Goal: Task Accomplishment & Management: Use online tool/utility

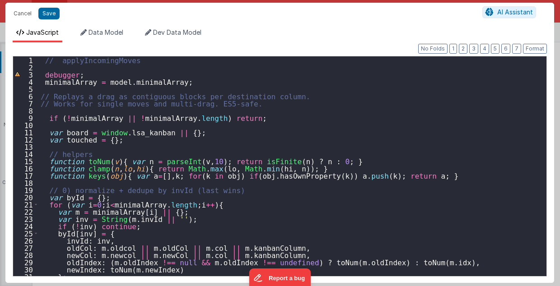
scroll to position [186, 0]
click at [24, 12] on button "Cancel" at bounding box center [22, 13] width 27 height 13
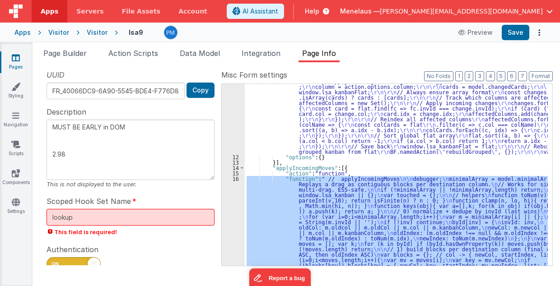
scroll to position [60, 0]
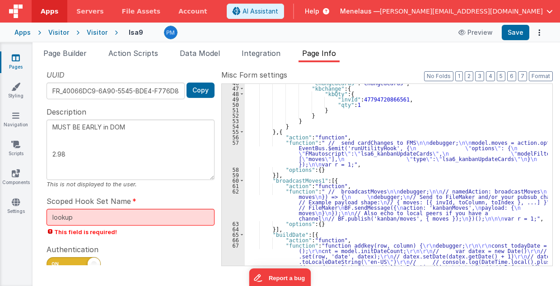
scroll to position [529, 0]
click at [484, 77] on button "3" at bounding box center [479, 76] width 9 height 10
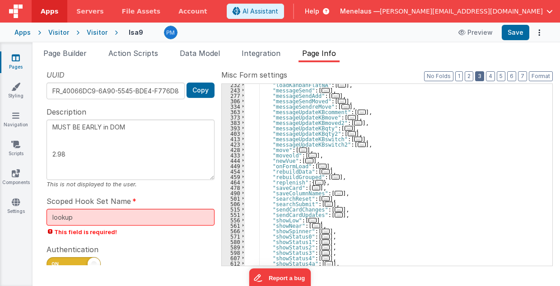
scroll to position [191, 0]
click at [299, 149] on span "..." at bounding box center [303, 150] width 8 height 5
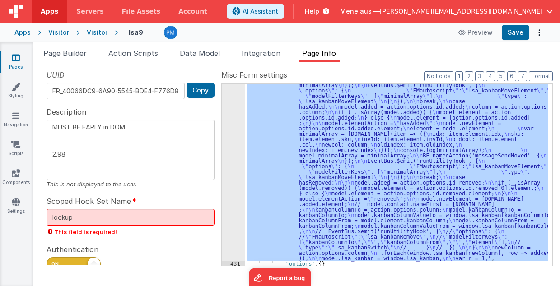
scroll to position [336, 0]
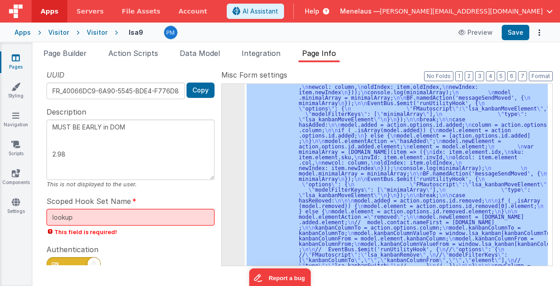
click at [237, 222] on div "430" at bounding box center [233, 147] width 23 height 266
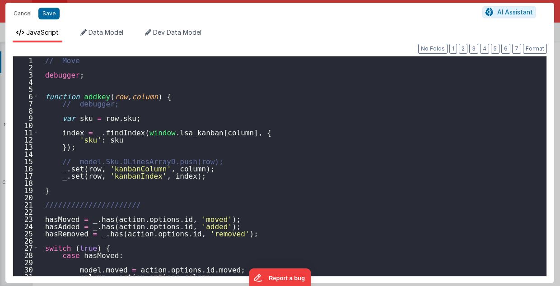
scroll to position [354, 0]
click at [254, 208] on div "// Move debugger ; function addkey ( row , column ) { // debugger; var sku = ro…" at bounding box center [291, 173] width 504 height 235
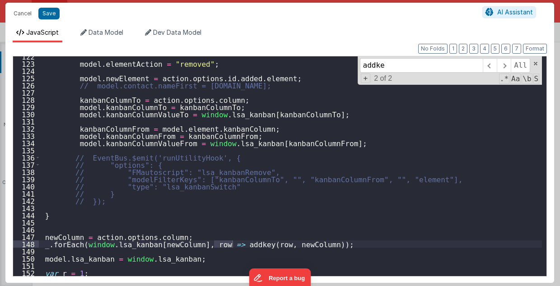
scroll to position [878, 0]
type input "addkey"
click at [537, 62] on span at bounding box center [535, 64] width 6 height 6
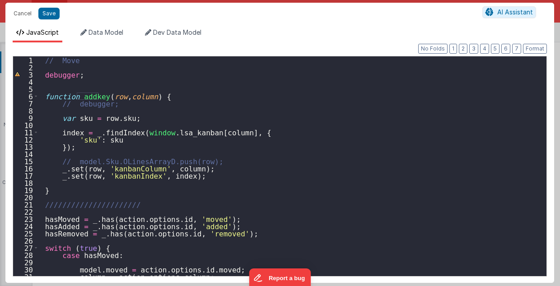
scroll to position [0, 0]
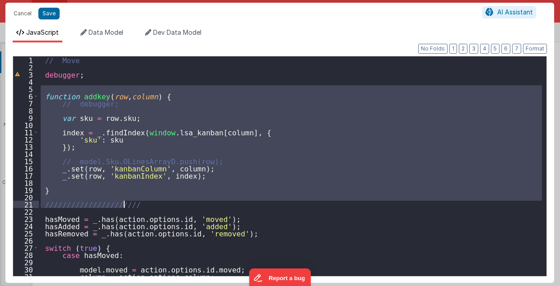
drag, startPoint x: 40, startPoint y: 86, endPoint x: 155, endPoint y: 206, distance: 166.4
click at [155, 206] on div "// Move debugger ; function addkey ( row , column ) { // debugger; var sku = ro…" at bounding box center [291, 173] width 504 height 235
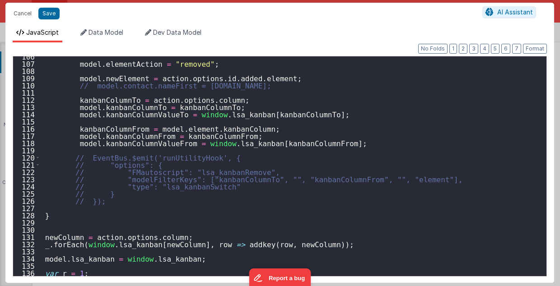
scroll to position [762, 0]
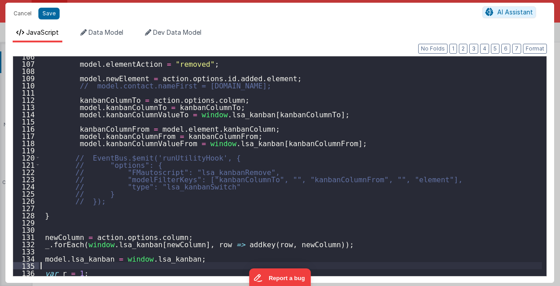
click at [112, 269] on div "model . elementAction = "removed" ; model . newElement = action . options . id …" at bounding box center [291, 170] width 504 height 235
click at [115, 272] on div "model . elementAction = "removed" ; model . newElement = action . options . id …" at bounding box center [291, 170] width 504 height 235
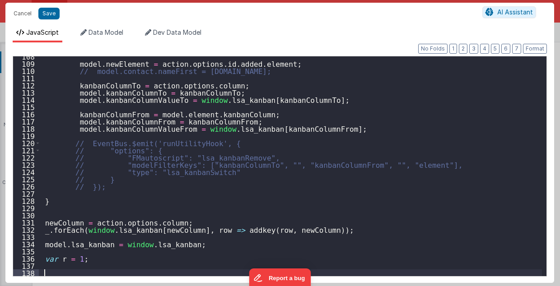
paste textarea
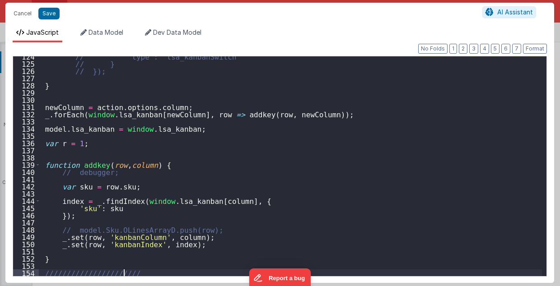
scroll to position [892, 0]
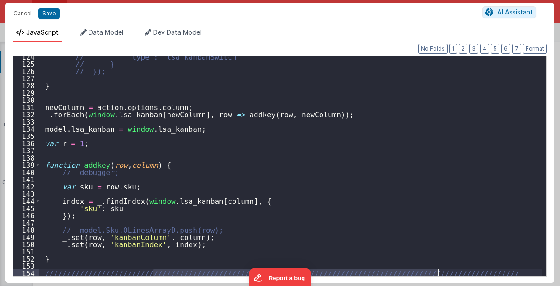
drag, startPoint x: 153, startPoint y: 272, endPoint x: 448, endPoint y: 273, distance: 295.4
click at [448, 273] on div "// "type": "lsa_kanbanSwitch" // } // }); } newColumn = action . options . colu…" at bounding box center [291, 170] width 504 height 235
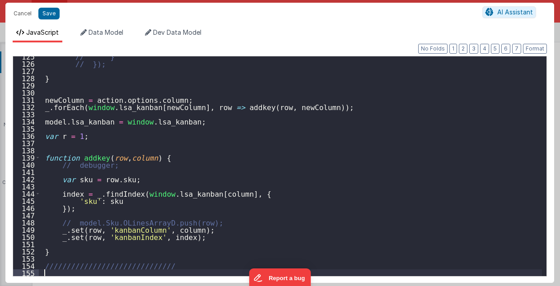
scroll to position [900, 0]
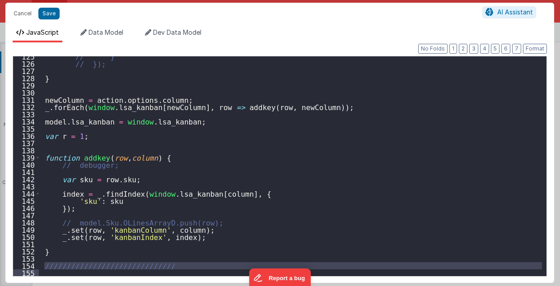
drag, startPoint x: 42, startPoint y: 264, endPoint x: 160, endPoint y: 269, distance: 117.5
click at [160, 269] on div "// } // }); } newColumn = action . options . column ; _ . forEach ( window . ls…" at bounding box center [291, 170] width 504 height 235
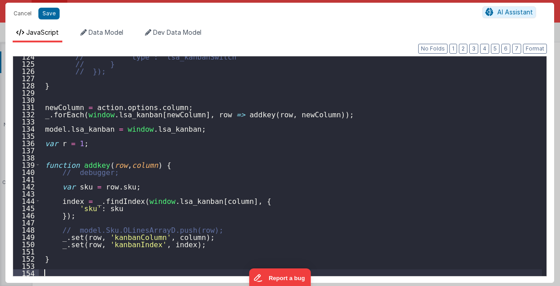
scroll to position [892, 0]
click at [68, 154] on div "// "type": "lsa_kanbanSwitch" // } // }); } newColumn = action . options . colu…" at bounding box center [291, 170] width 504 height 235
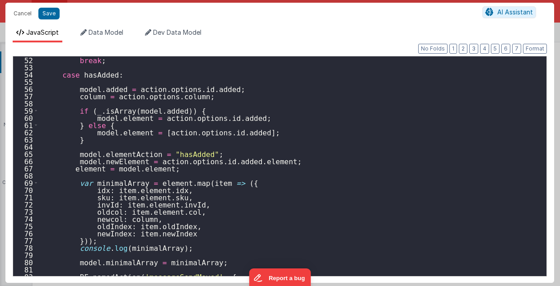
scroll to position [350, 0]
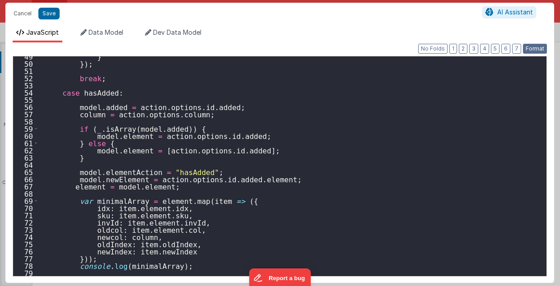
click at [533, 48] on button "Format" at bounding box center [535, 49] width 24 height 10
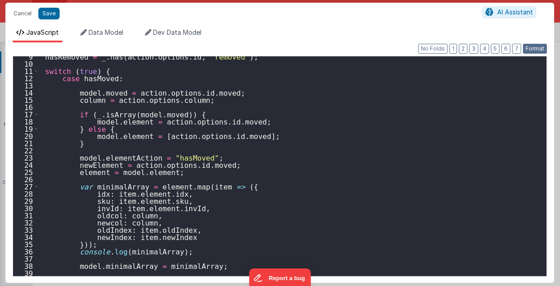
scroll to position [61, 0]
click at [108, 151] on div "hasRemoved = _ . has ( action . options . id , 'removed' ) ; switch ( true ) { …" at bounding box center [291, 170] width 504 height 235
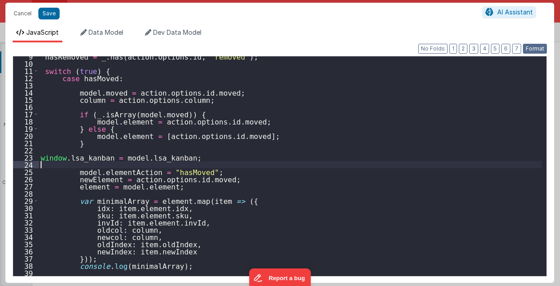
click at [529, 46] on button "Format" at bounding box center [535, 49] width 24 height 10
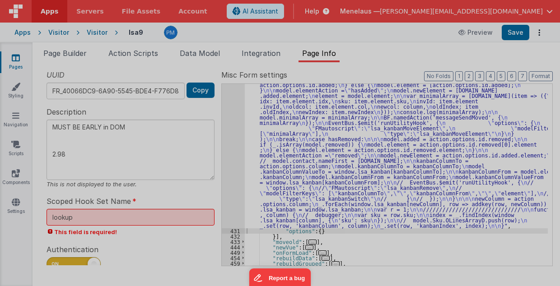
type textarea "MUST BE EARLY in DOM 2.98"
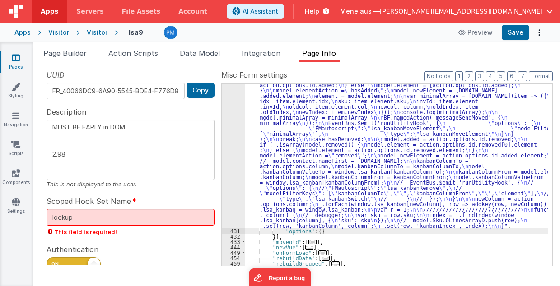
click at [338, 153] on div ""function" : " // Move \n\n debugger; \n\n\n\n hasMoved = _.has([DOMAIN_NAME], …" at bounding box center [396, 205] width 303 height 421
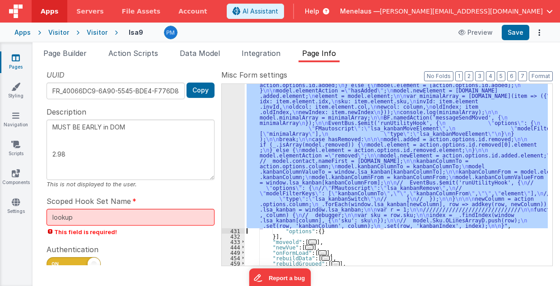
click at [238, 141] on div "430" at bounding box center [233, 111] width 23 height 233
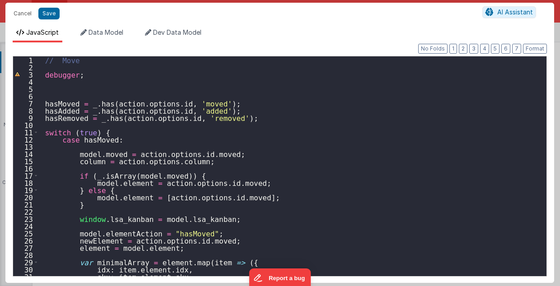
scroll to position [54, 0]
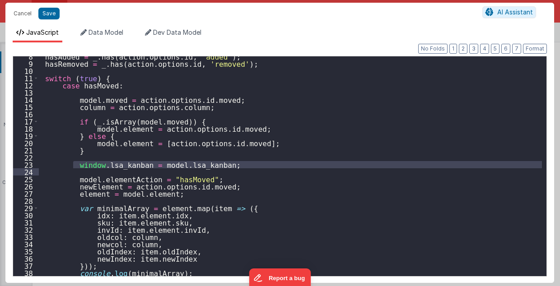
drag, startPoint x: 73, startPoint y: 164, endPoint x: 212, endPoint y: 168, distance: 139.6
click at [212, 168] on div "hasAdded = _ . has ( action . options . id , 'added' ) ; hasRemoved = _ . has (…" at bounding box center [291, 170] width 504 height 235
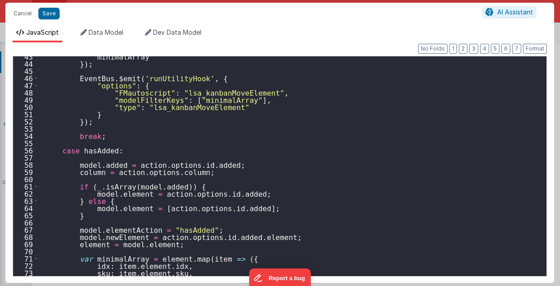
scroll to position [325, 0]
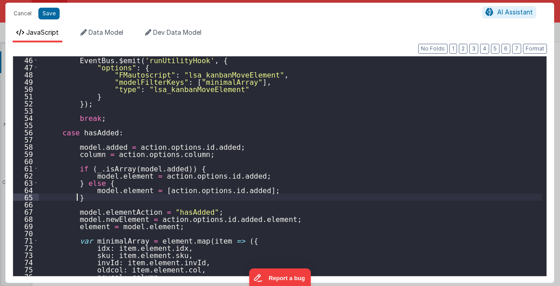
click at [196, 196] on div "EventBus . $emit ( 'runUtilityHook' , { "options" : { "FMautoscript" : "lsa_kan…" at bounding box center [291, 173] width 504 height 235
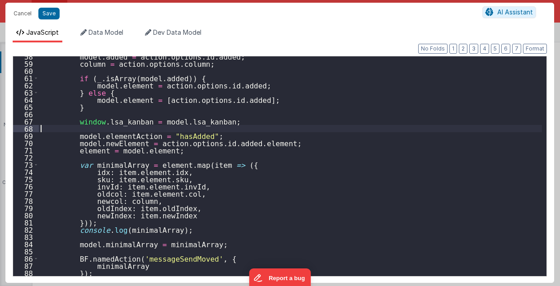
scroll to position [415, 0]
type textarea "MUST BE EARLY in DOM 2.98"
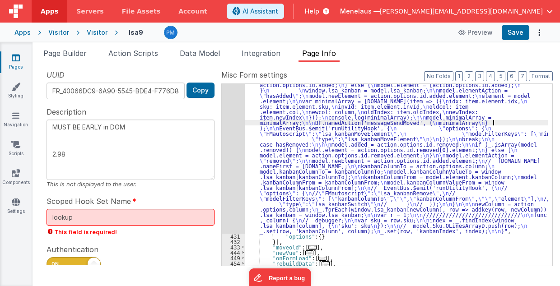
click at [494, 124] on div ""function" : " // Move \n\n debugger; \n\n\n\n hasMoved = _.has([DOMAIN_NAME], …" at bounding box center [396, 208] width 303 height 426
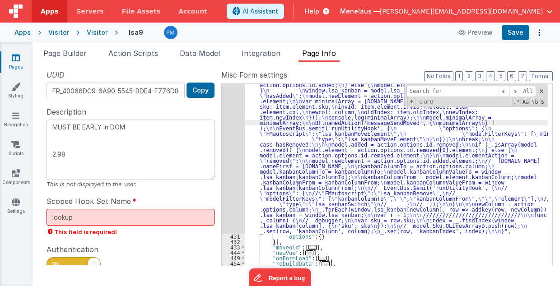
click at [455, 91] on input at bounding box center [452, 91] width 92 height 11
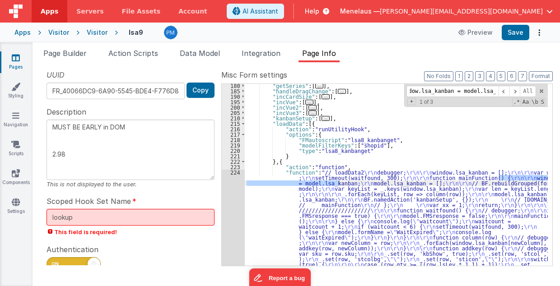
scroll to position [418, 0]
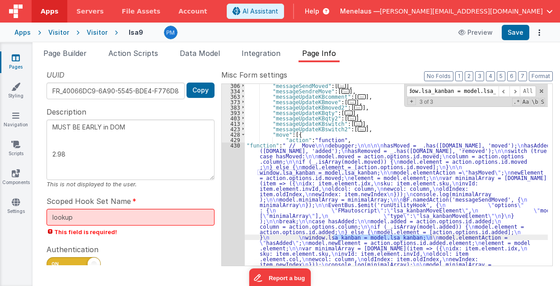
drag, startPoint x: 450, startPoint y: 90, endPoint x: 500, endPoint y: 95, distance: 50.8
click at [499, 93] on input "window.lsa_kanban = model.lsa_kanban" at bounding box center [452, 91] width 92 height 11
type input "window.lsa_kanban"
click at [518, 91] on span at bounding box center [514, 91] width 11 height 11
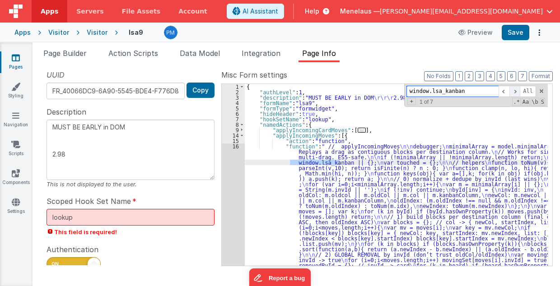
click at [518, 92] on span at bounding box center [514, 91] width 11 height 11
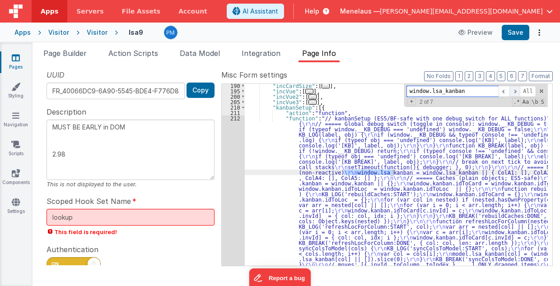
scroll to position [380, 0]
click at [518, 91] on span at bounding box center [514, 91] width 11 height 11
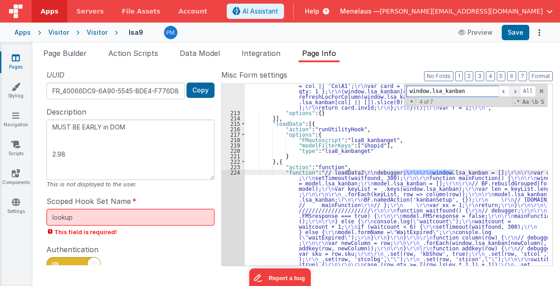
click at [518, 91] on span at bounding box center [514, 91] width 11 height 11
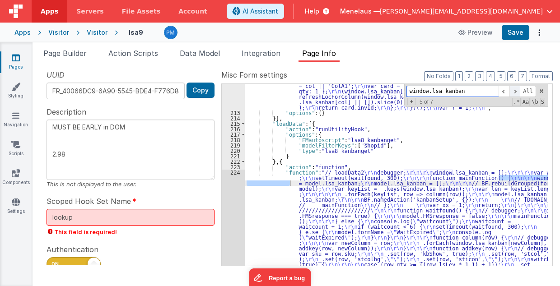
click at [518, 91] on span at bounding box center [514, 91] width 11 height 11
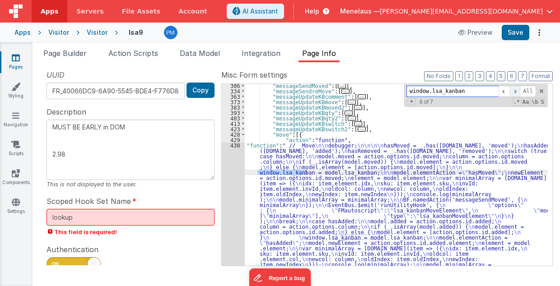
scroll to position [1323, 0]
click at [518, 91] on span at bounding box center [514, 91] width 11 height 11
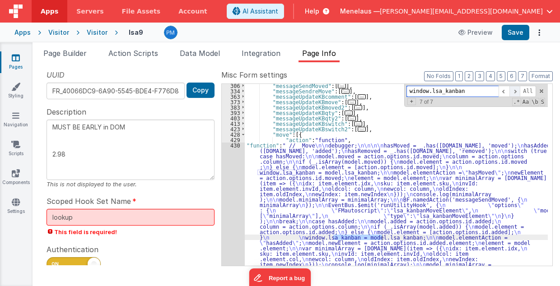
click at [518, 91] on span at bounding box center [514, 91] width 11 height 11
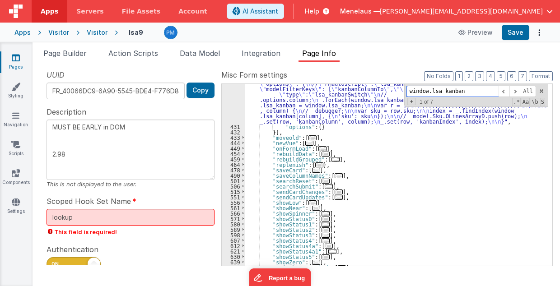
scroll to position [1619, 0]
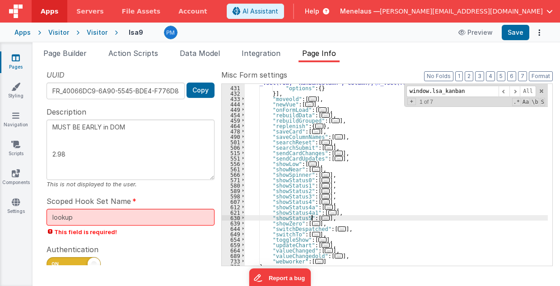
click at [322, 218] on span "..." at bounding box center [326, 218] width 8 height 5
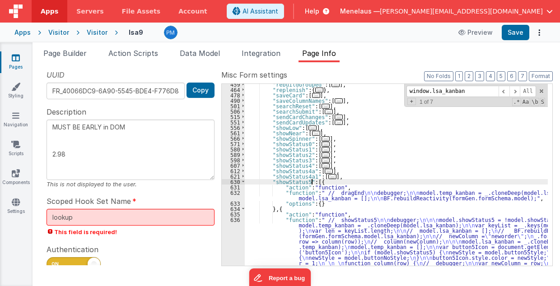
scroll to position [1655, 0]
click at [327, 232] on div ""rebuildGrouped" : [ ... ] , "replenish" : { ... } , "saveCard" : [ ... ] , "sa…" at bounding box center [396, 252] width 303 height 340
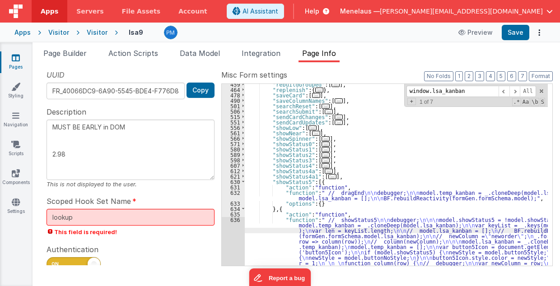
scroll to position [1763, 0]
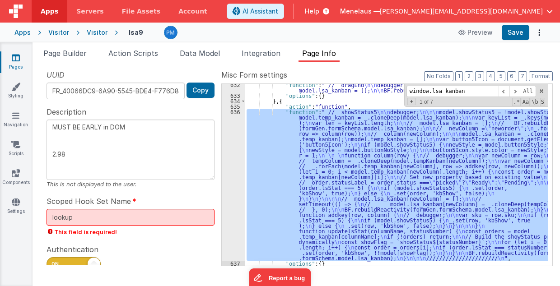
click at [229, 218] on div "636" at bounding box center [233, 185] width 23 height 152
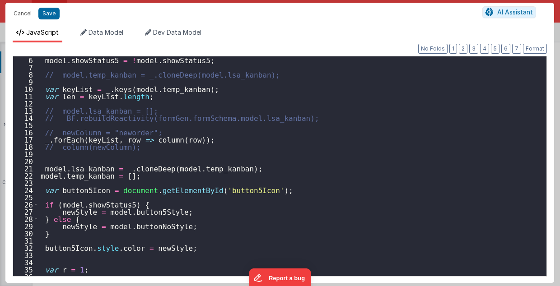
scroll to position [54, 0]
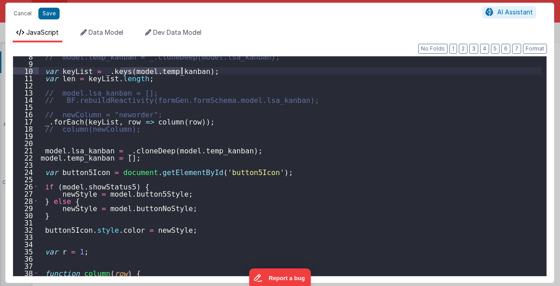
drag, startPoint x: 120, startPoint y: 71, endPoint x: 182, endPoint y: 73, distance: 62.4
click at [182, 73] on div "// model.temp_kanban = _.cloneDeep(model.lsa_kanban); var keyList = _ . keys ( …" at bounding box center [291, 170] width 504 height 235
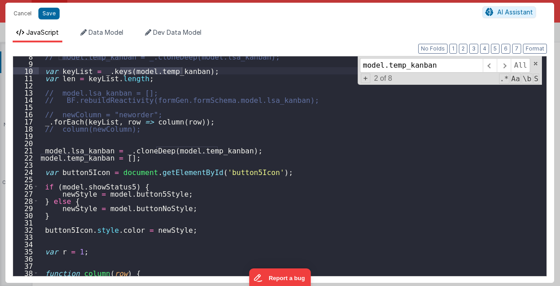
scroll to position [0, 0]
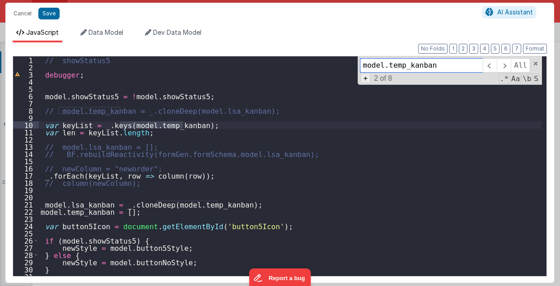
click at [368, 77] on span "+" at bounding box center [366, 78] width 10 height 9
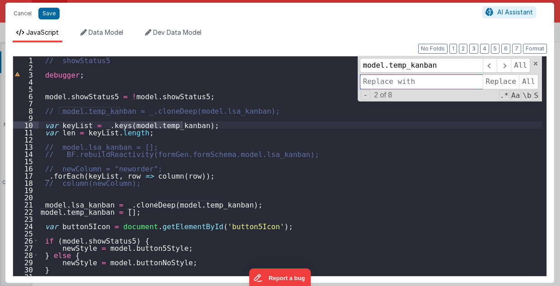
click at [375, 81] on input at bounding box center [421, 82] width 123 height 14
paste input "model.temp_kanban"
click at [377, 80] on input "model.temp_kanban" at bounding box center [421, 82] width 123 height 14
type input "window.temp_kanban"
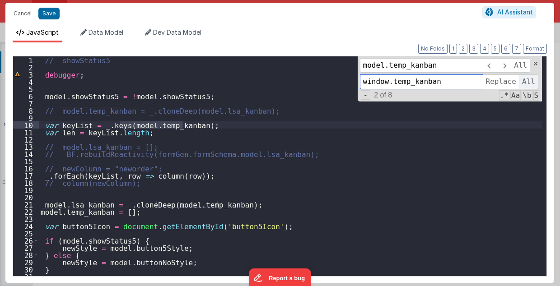
click at [523, 81] on span "All" at bounding box center [528, 82] width 19 height 14
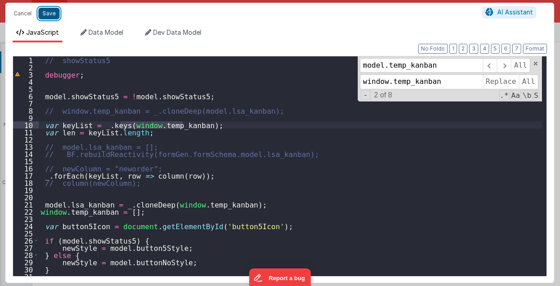
click at [50, 15] on button "Save" at bounding box center [48, 14] width 21 height 12
type textarea "MUST BE EARLY in DOM 2.98"
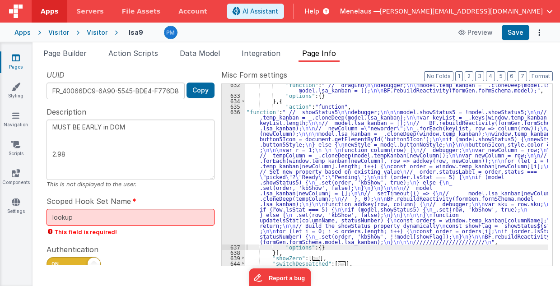
scroll to position [1709, 0]
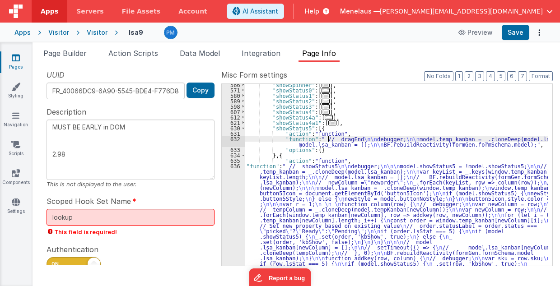
click at [329, 141] on div ""showSpinner" : [ ... ] , "showStatus0" : [ ... ] , "showStatus1" : [ ... ] , "…" at bounding box center [396, 243] width 303 height 323
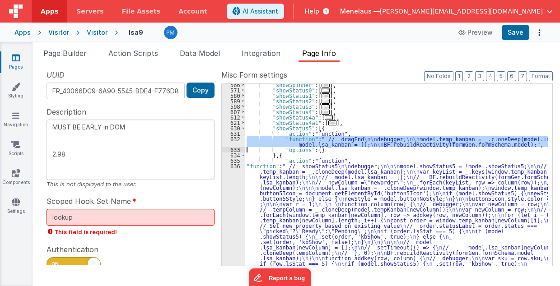
click at [231, 143] on div "632" at bounding box center [233, 141] width 23 height 11
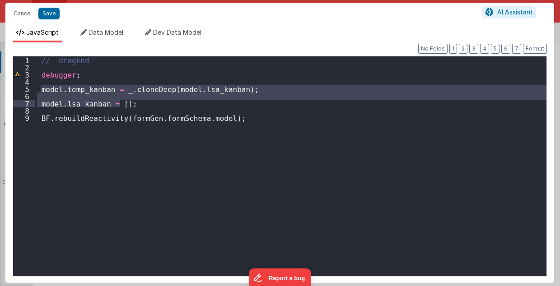
drag, startPoint x: 40, startPoint y: 87, endPoint x: 119, endPoint y: 104, distance: 81.3
click at [119, 104] on div "// dragEnd debugger ; model . temp_kanban = _ . cloneDeep ( model . lsa_kanban …" at bounding box center [291, 173] width 512 height 235
click at [23, 15] on button "Cancel" at bounding box center [22, 13] width 27 height 13
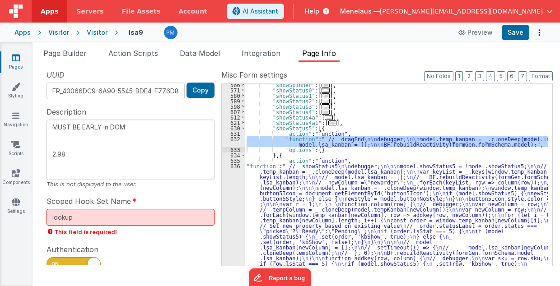
click at [234, 196] on div "636" at bounding box center [233, 230] width 23 height 135
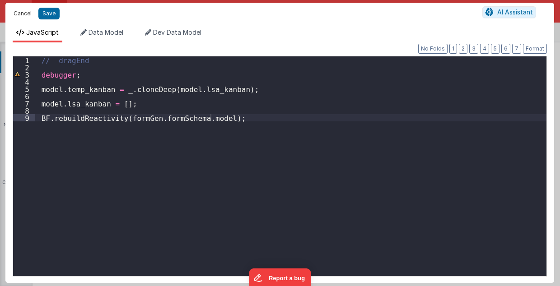
click at [23, 8] on button "Cancel" at bounding box center [22, 13] width 27 height 13
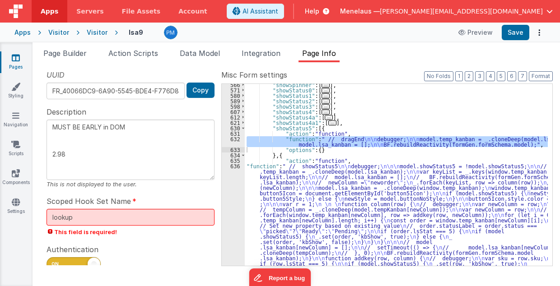
click at [283, 223] on div ""showSpinner" : [ ... ] , "showStatus0" : [ ... ] , "showStatus1" : [ ... ] , "…" at bounding box center [396, 243] width 303 height 323
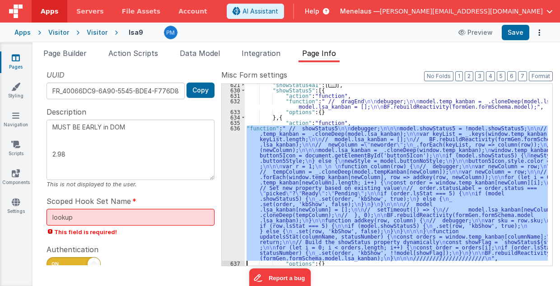
scroll to position [1747, 0]
click at [229, 196] on div "636" at bounding box center [233, 193] width 23 height 135
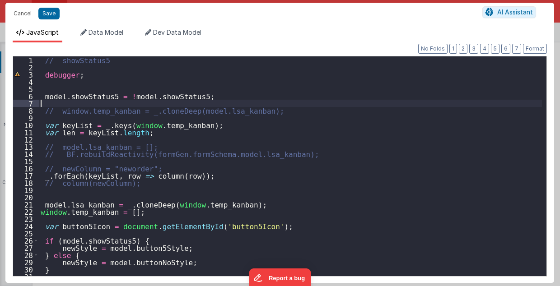
click at [207, 104] on div "// showStatus5 debugger ; model . showStatus5 = ! model . showStatus5 ; // wind…" at bounding box center [291, 173] width 504 height 235
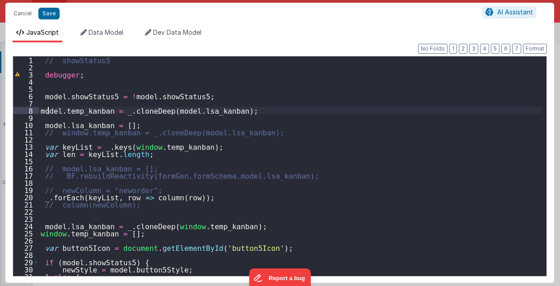
click at [49, 108] on div "// showStatus5 debugger ; model . showStatus5 = ! model . showStatus5 ; model .…" at bounding box center [291, 173] width 504 height 235
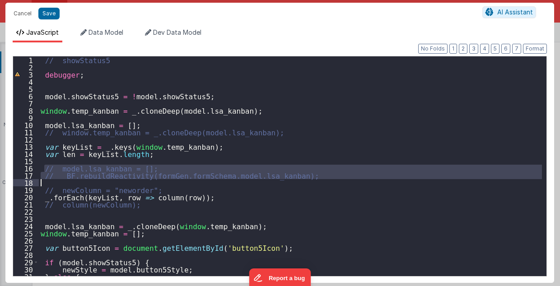
drag, startPoint x: 45, startPoint y: 164, endPoint x: 295, endPoint y: 184, distance: 251.4
click at [295, 184] on div "// showStatus5 debugger ; model . showStatus5 = ! model . showStatus5 ; window …" at bounding box center [291, 173] width 504 height 235
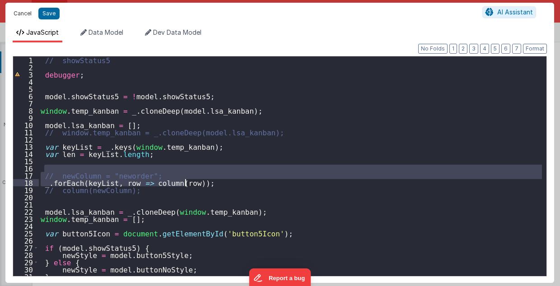
click at [14, 15] on button "Cancel" at bounding box center [22, 13] width 27 height 13
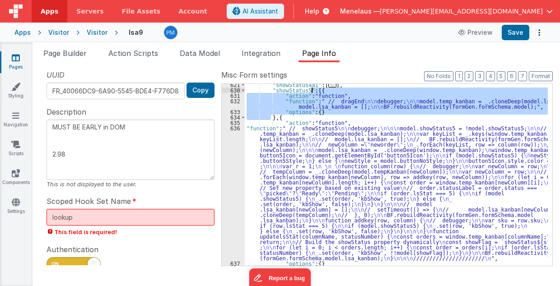
drag, startPoint x: 271, startPoint y: 114, endPoint x: 312, endPoint y: 89, distance: 47.4
click at [312, 89] on div ""showStatus4a1" : [ ... ] , "showStatus5" : [{ "action" : "function" , "functio…" at bounding box center [396, 178] width 303 height 193
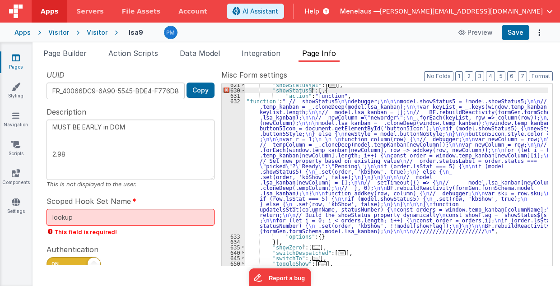
type textarea "MUST BE EARLY in DOM 2.98"
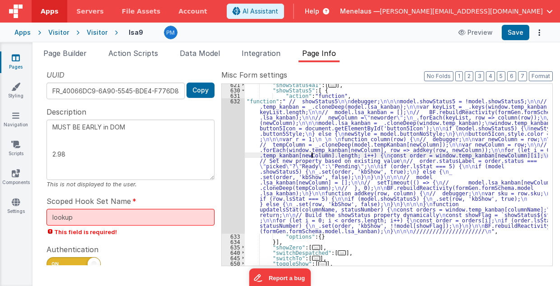
click at [311, 154] on div ""showStatus4a1" : [ ... ] , "showStatus5" : [ { "action" : "function" , "functi…" at bounding box center [396, 178] width 303 height 193
click at [237, 170] on div "632" at bounding box center [233, 165] width 23 height 135
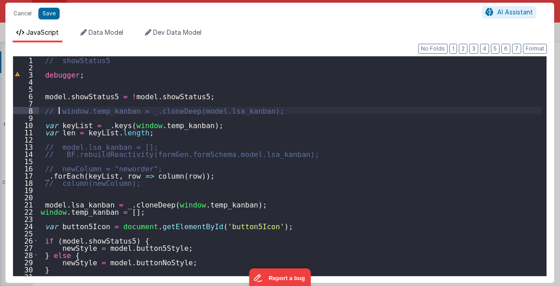
click at [57, 110] on div "// showStatus5 debugger ; model . showStatus5 = ! model . showStatus5 ; // wind…" at bounding box center [291, 173] width 504 height 235
click at [237, 108] on div "// showStatus5 debugger ; model . showStatus5 = ! model . showStatus5 ; window …" at bounding box center [291, 173] width 504 height 235
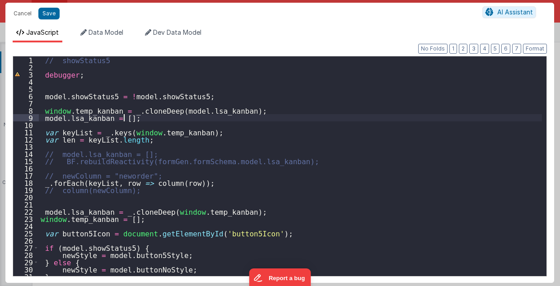
scroll to position [36, 0]
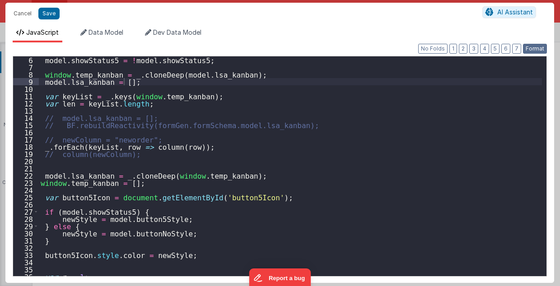
click at [528, 50] on button "Format" at bounding box center [535, 49] width 24 height 10
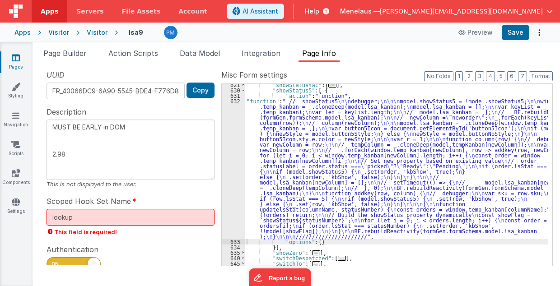
click at [322, 153] on div ""showStatus4a1" : [ ... ] , "showStatus5" : [ { "action" : "function" , "functi…" at bounding box center [396, 178] width 303 height 193
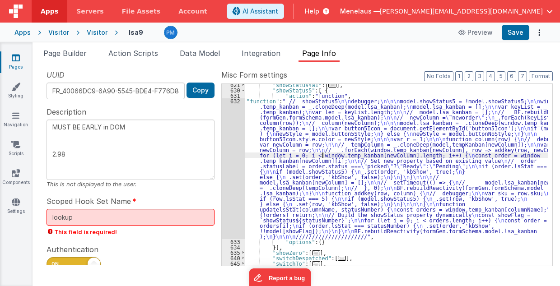
click at [235, 157] on div "632" at bounding box center [233, 168] width 23 height 141
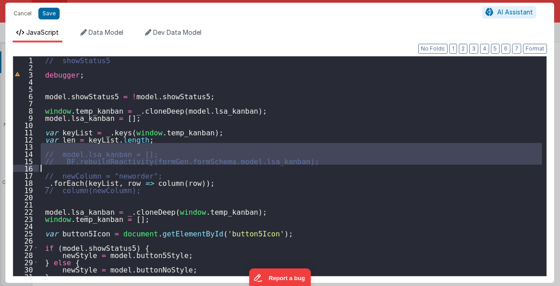
drag, startPoint x: 39, startPoint y: 147, endPoint x: 280, endPoint y: 168, distance: 242.0
click at [280, 168] on div "// showStatus5 debugger ; model . showStatus5 = ! model . showStatus5 ; window …" at bounding box center [291, 173] width 504 height 235
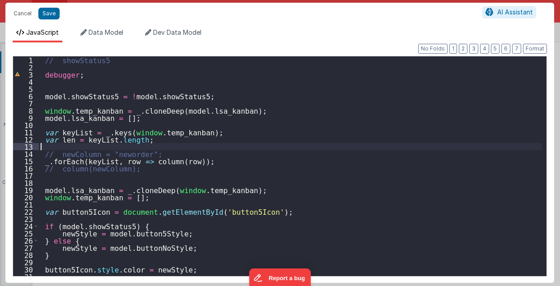
drag, startPoint x: 44, startPoint y: 169, endPoint x: 156, endPoint y: 172, distance: 112.0
click at [156, 172] on div "1 2 3 4 5 6 7 8 9 10 11 12 13 14 15 16 17 18 19 20 21 22 23 24 25 26 27 28 29 3…" at bounding box center [280, 166] width 534 height 221
drag, startPoint x: 42, startPoint y: 169, endPoint x: 133, endPoint y: 169, distance: 91.7
click at [133, 169] on div "// showStatus5 debugger ; model . showStatus5 = ! model . showStatus5 ; window …" at bounding box center [291, 173] width 504 height 235
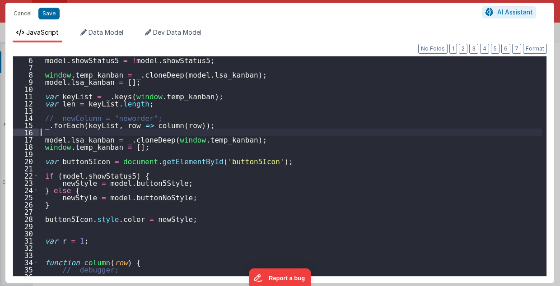
scroll to position [72, 0]
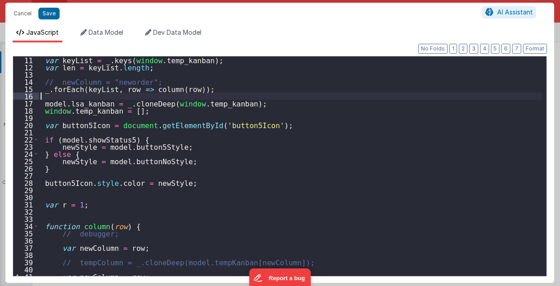
click at [193, 194] on div "var keyList = _ . keys ( window . temp_kanban ) ; var len = keyList . length ; …" at bounding box center [291, 173] width 504 height 235
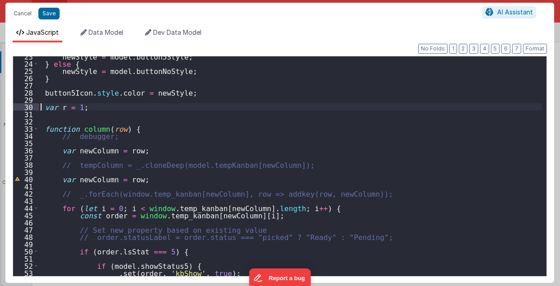
scroll to position [199, 0]
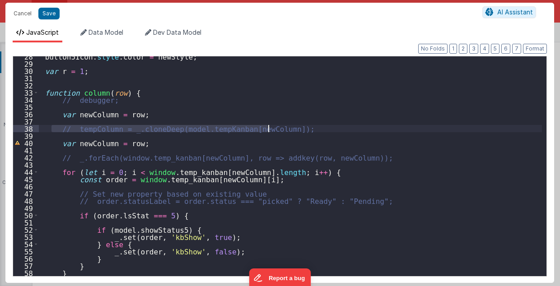
drag, startPoint x: 81, startPoint y: 127, endPoint x: 294, endPoint y: 128, distance: 213.2
click at [294, 128] on div "button5Icon . style . color = newStyle ; var r = 1 ; function column ( row ) { …" at bounding box center [291, 170] width 504 height 235
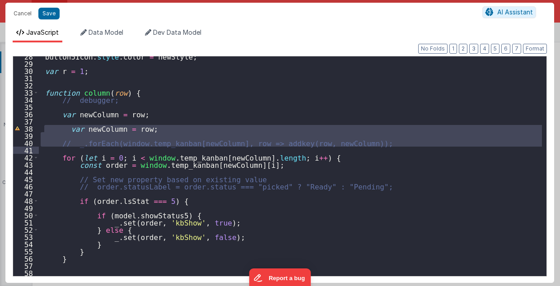
drag, startPoint x: 46, startPoint y: 125, endPoint x: 358, endPoint y: 149, distance: 313.5
click at [358, 149] on div "button5Icon . style . color = newStyle ; var r = 1 ; function column ( row ) { …" at bounding box center [291, 170] width 504 height 235
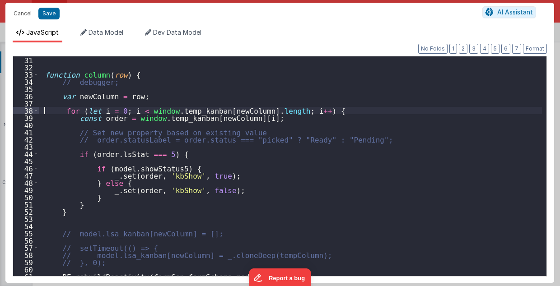
scroll to position [235, 0]
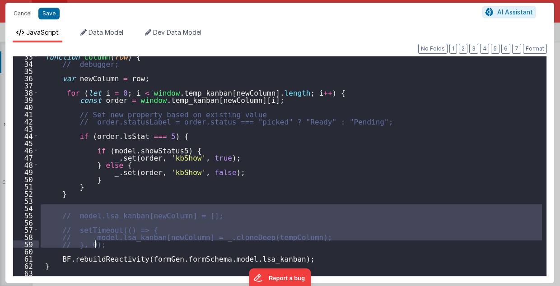
drag, startPoint x: 54, startPoint y: 209, endPoint x: 107, endPoint y: 245, distance: 63.9
click at [107, 245] on div "function column ( row ) { // debugger; var newColumn = row ; for ( let i = 0 ; …" at bounding box center [291, 170] width 504 height 235
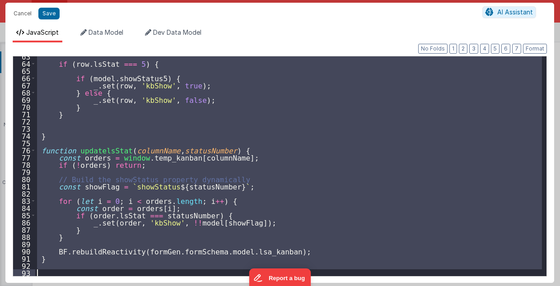
scroll to position [459, 0]
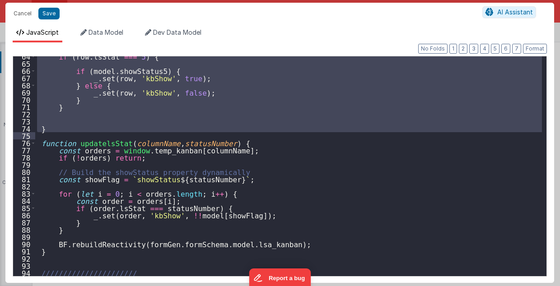
drag, startPoint x: 40, startPoint y: 239, endPoint x: 110, endPoint y: 135, distance: 125.9
click at [110, 135] on div "if ( row . lsStat === 5 ) { if ( model . showStatus5 ) { _ . set ( row , 'kbSho…" at bounding box center [288, 170] width 507 height 235
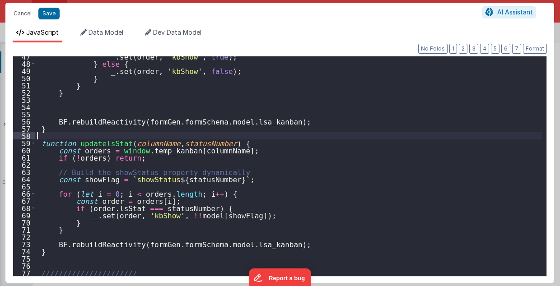
scroll to position [336, 0]
click at [93, 103] on div "_ . set ( order , 'kbShow' , true ) ; } else { _ . set ( order , 'kbShow' , fal…" at bounding box center [288, 170] width 507 height 235
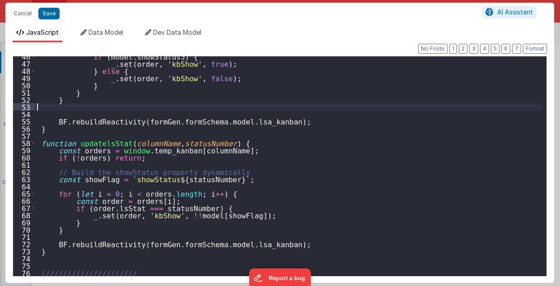
scroll to position [322, 0]
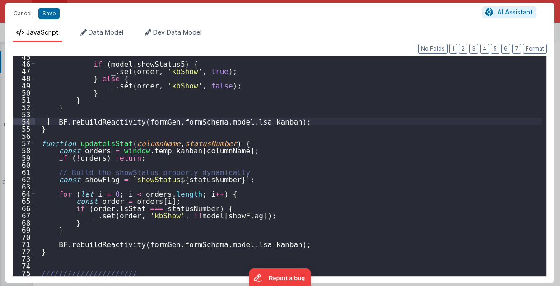
click at [47, 120] on div "if ( model . showStatus5 ) { _ . set ( order , 'kbShow' , true ) ; } else { _ .…" at bounding box center [288, 170] width 507 height 235
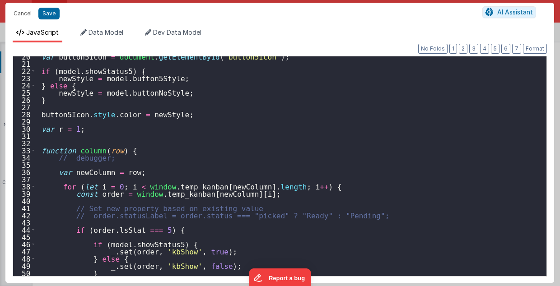
scroll to position [177, 0]
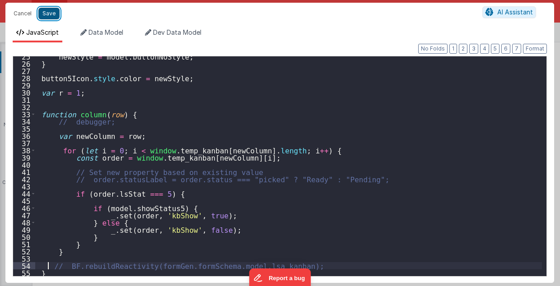
click at [51, 14] on button "Save" at bounding box center [48, 14] width 21 height 12
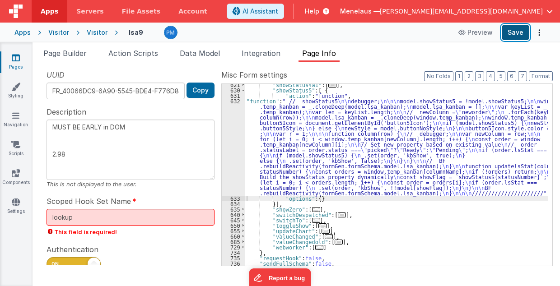
click at [516, 33] on button "Save" at bounding box center [516, 32] width 28 height 15
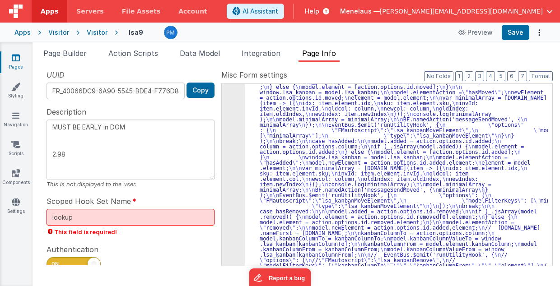
scroll to position [1404, 0]
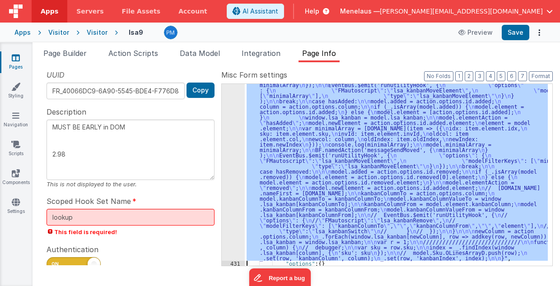
scroll to position [1443, 0]
click at [227, 154] on div "430" at bounding box center [233, 142] width 23 height 238
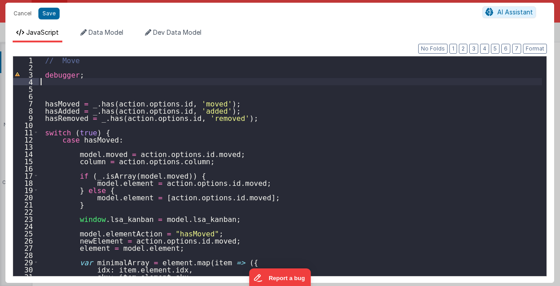
click at [142, 83] on div "// Move debugger ; hasMoved = _ . has ( action . options . id , 'moved' ) ; has…" at bounding box center [291, 173] width 504 height 235
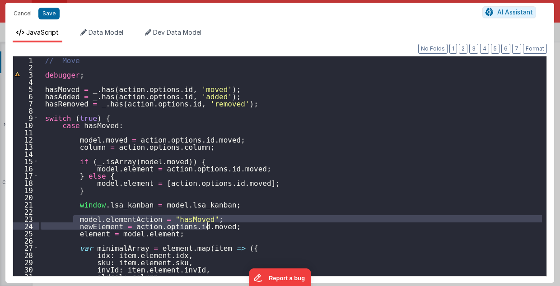
drag, startPoint x: 73, startPoint y: 219, endPoint x: 228, endPoint y: 229, distance: 154.8
click at [228, 229] on div "// Move debugger ; hasMoved = _ . has ( action . options . id , 'moved' ) ; has…" at bounding box center [291, 173] width 504 height 235
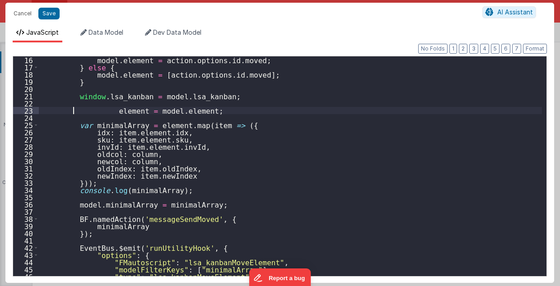
scroll to position [163, 0]
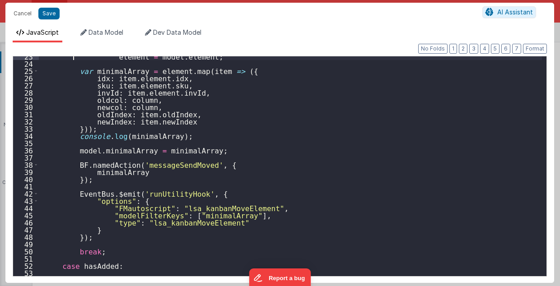
click at [61, 135] on div "element = model . element ; var minimalArray = element . map ( item => ({ idx :…" at bounding box center [291, 170] width 504 height 235
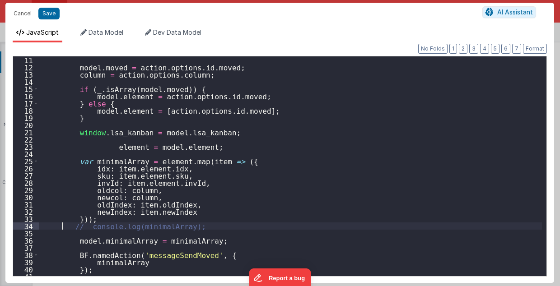
scroll to position [54, 0]
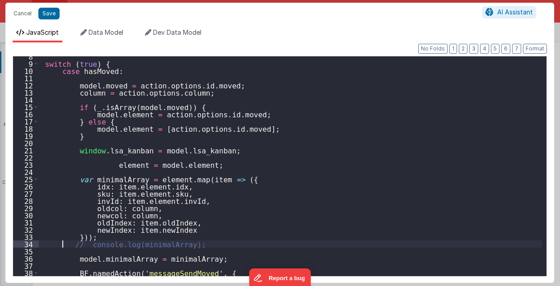
click at [109, 115] on div "switch ( true ) { case hasMoved : model . moved = action . options . id . moved…" at bounding box center [291, 170] width 504 height 235
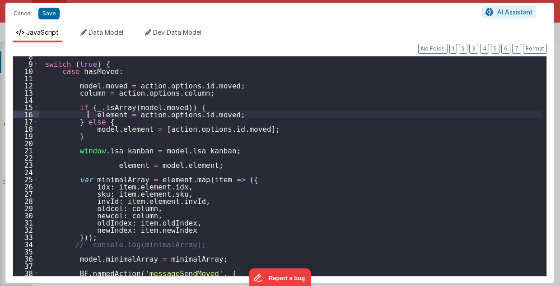
click at [109, 129] on div "switch ( true ) { case hasMoved : model . moved = action . options . id . moved…" at bounding box center [291, 170] width 504 height 235
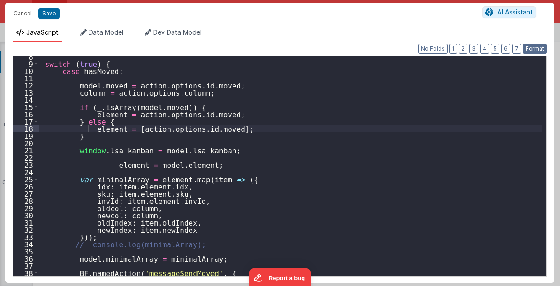
click at [537, 46] on button "Format" at bounding box center [535, 49] width 24 height 10
click at [63, 164] on div "switch ( true ) { case hasMoved : model . moved = action . options . id . moved…" at bounding box center [291, 170] width 504 height 235
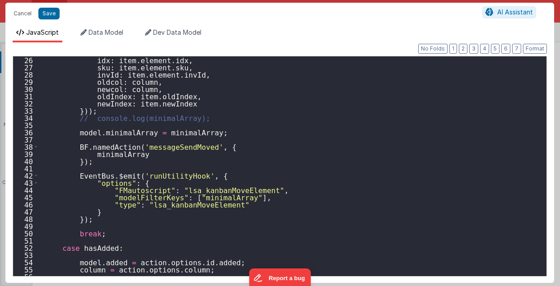
scroll to position [181, 0]
click at [45, 14] on button "Save" at bounding box center [48, 14] width 21 height 12
type textarea "MUST BE EARLY in DOM 2.98"
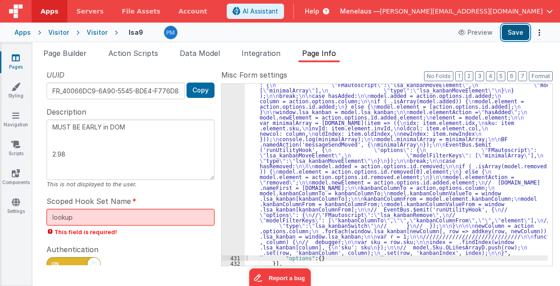
click at [511, 33] on button "Save" at bounding box center [516, 32] width 28 height 15
click at [329, 171] on div ""function" : " // Move \n\n debugger; \n\n hasMoved = _.has([DOMAIN_NAME], 'mov…" at bounding box center [396, 233] width 303 height 421
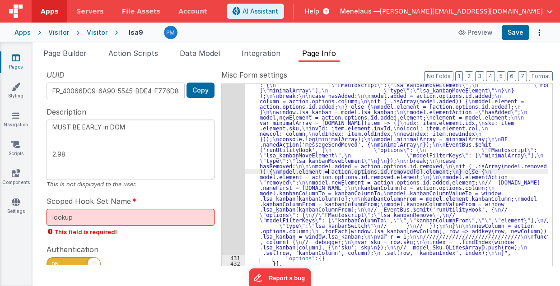
click at [234, 165] on div "430" at bounding box center [233, 139] width 23 height 233
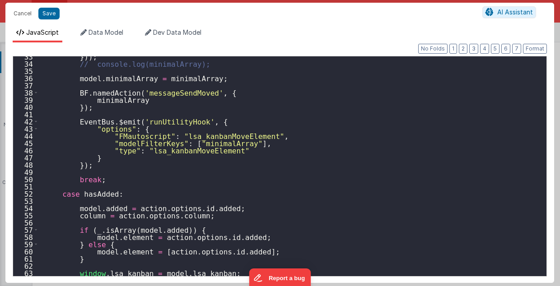
scroll to position [307, 0]
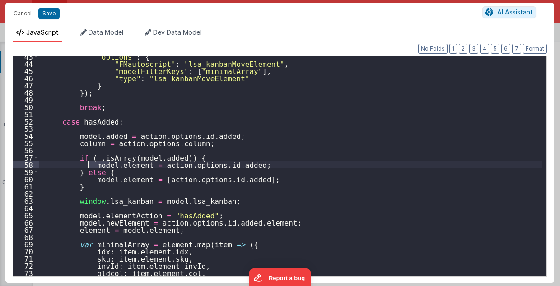
drag, startPoint x: 108, startPoint y: 166, endPoint x: 88, endPoint y: 164, distance: 20.8
click at [88, 164] on div ""options" : { "FMautoscript" : "lsa_kanbanMoveElement" , "modelFilterKeys" : [ …" at bounding box center [291, 170] width 504 height 235
click at [94, 180] on div ""options" : { "FMautoscript" : "lsa_kanbanMoveElement" , "modelFilterKeys" : [ …" at bounding box center [291, 170] width 504 height 235
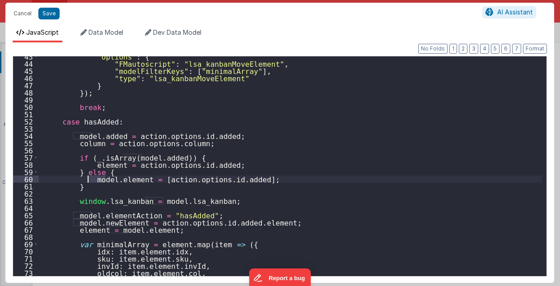
click at [94, 180] on div ""options" : { "FMautoscript" : "lsa_kanbanMoveElement" , "modelFilterKeys" : [ …" at bounding box center [291, 170] width 504 height 235
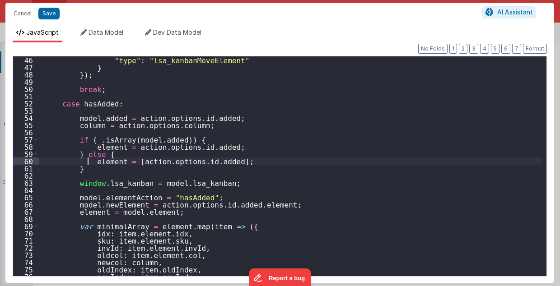
scroll to position [343, 0]
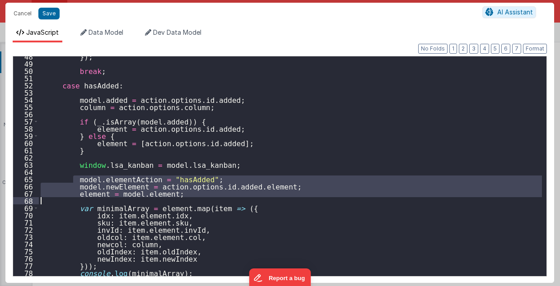
drag, startPoint x: 72, startPoint y: 177, endPoint x: 71, endPoint y: 197, distance: 19.4
click at [71, 197] on div "}) ; break ; case hasAdded : model . added = action . options . id . added ; co…" at bounding box center [291, 170] width 504 height 235
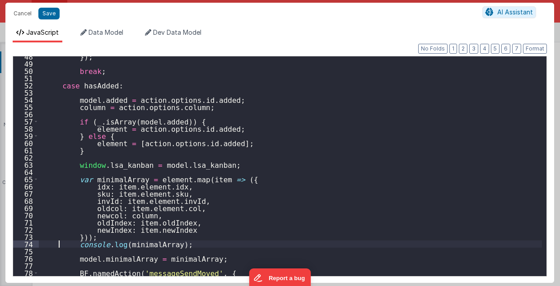
drag, startPoint x: 58, startPoint y: 242, endPoint x: 39, endPoint y: 247, distance: 19.2
click at [57, 242] on div "}) ; break ; case hasAdded : model . added = action . options . id . added ; co…" at bounding box center [291, 170] width 504 height 235
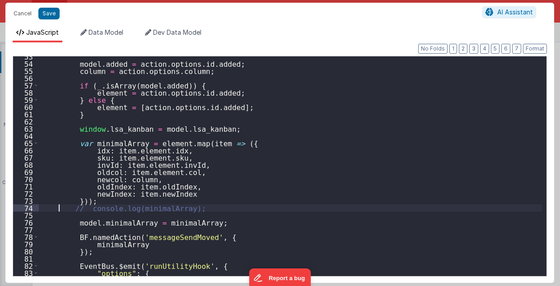
scroll to position [379, 0]
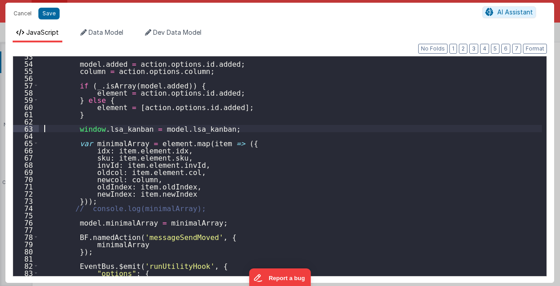
click at [46, 130] on div "model . added = action . options . id . added ; column = action . options . col…" at bounding box center [291, 170] width 504 height 235
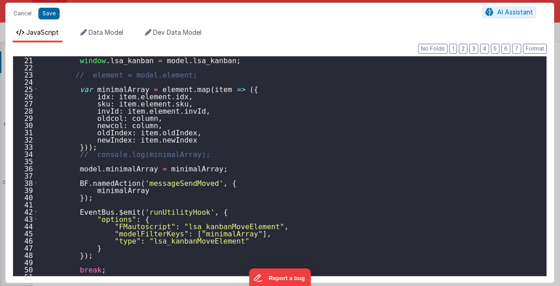
scroll to position [145, 0]
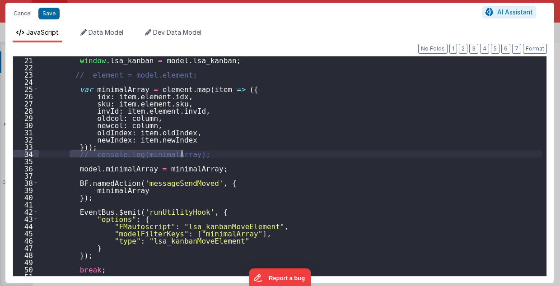
drag, startPoint x: 68, startPoint y: 154, endPoint x: 188, endPoint y: 154, distance: 120.1
click at [188, 154] on div "window . lsa_kanban = model . lsa_kanban ; // element = model.element; var mini…" at bounding box center [291, 173] width 504 height 235
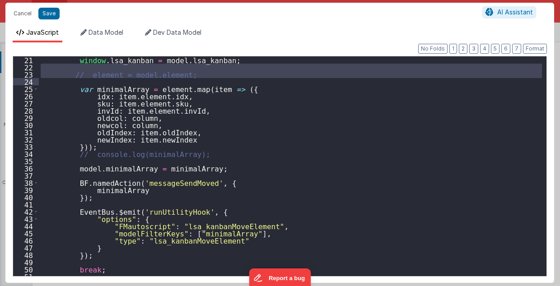
drag, startPoint x: 65, startPoint y: 70, endPoint x: 172, endPoint y: 79, distance: 107.0
click at [172, 79] on div "window . lsa_kanban = model . lsa_kanban ; // element = model.element; var mini…" at bounding box center [291, 173] width 504 height 235
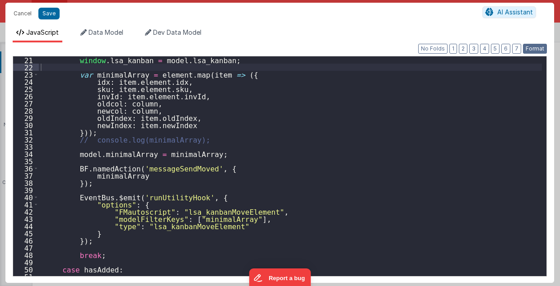
click at [534, 49] on button "Format" at bounding box center [535, 49] width 24 height 10
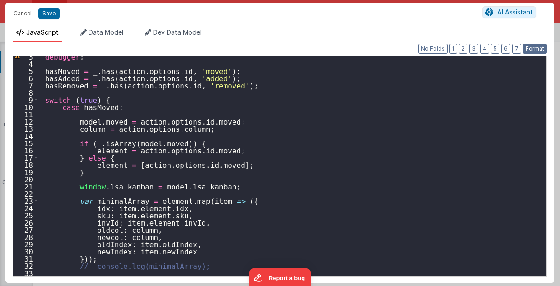
scroll to position [0, 0]
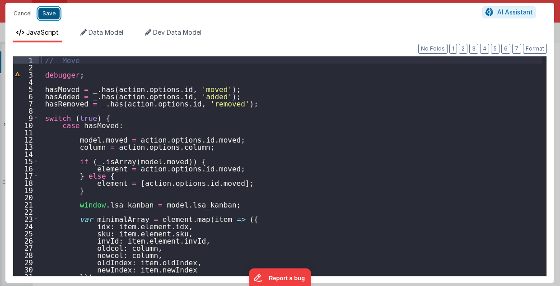
click at [52, 14] on button "Save" at bounding box center [48, 14] width 21 height 12
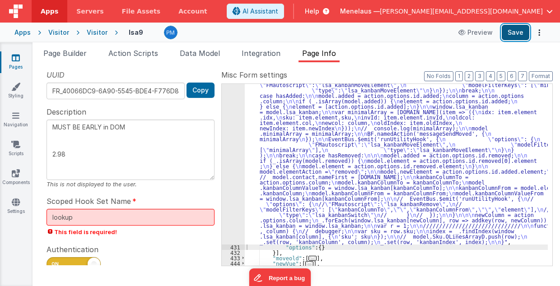
click at [516, 34] on button "Save" at bounding box center [516, 32] width 28 height 15
click at [348, 145] on div ""function" : " // Move \n\n debugger; \n\n hasMoved = _.has([DOMAIN_NAME], 'mov…" at bounding box center [396, 228] width 303 height 410
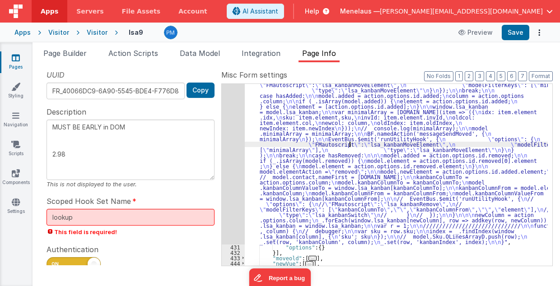
click at [233, 166] on div "430" at bounding box center [233, 134] width 23 height 222
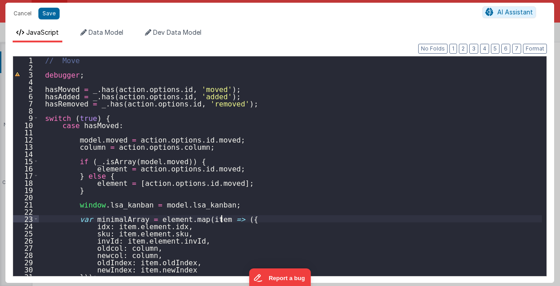
click at [279, 215] on div "// Move debugger ; hasMoved = _ . has ( action . options . id , 'moved' ) ; has…" at bounding box center [291, 173] width 504 height 235
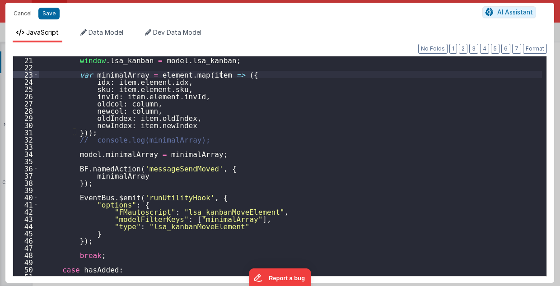
scroll to position [181, 0]
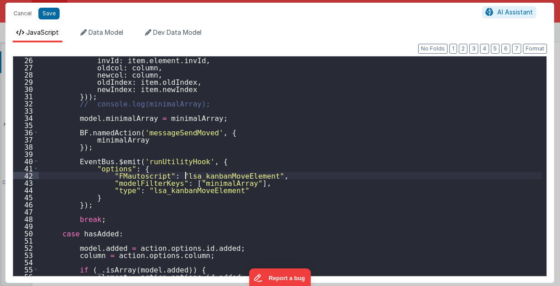
click at [183, 174] on div "invId : item . element . invId , oldcol : column , newcol : column , oldIndex :…" at bounding box center [291, 173] width 504 height 235
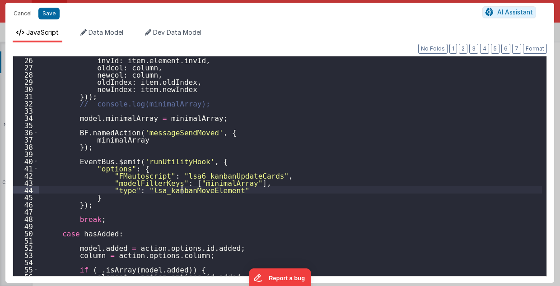
click at [182, 189] on div "invId : item . element . invId , oldcol : column , newcol : column , oldIndex :…" at bounding box center [291, 173] width 504 height 235
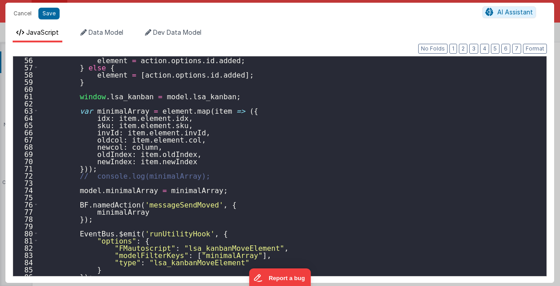
scroll to position [452, 0]
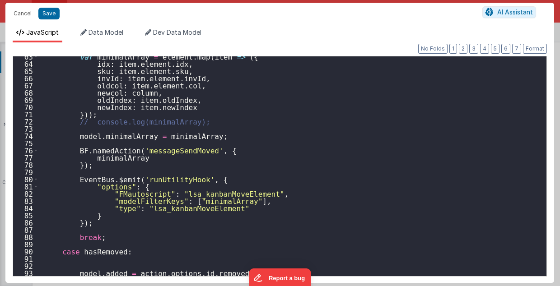
click at [200, 194] on div "var minimalArray = element . map ( item => ({ idx : item . element . idx , sku …" at bounding box center [291, 170] width 504 height 235
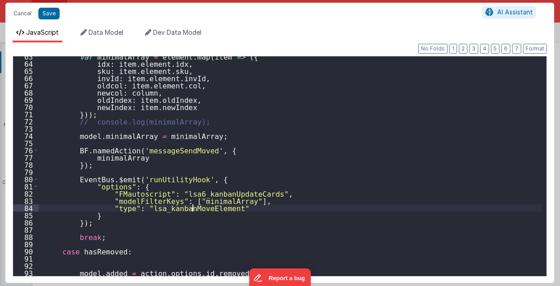
click at [193, 209] on div "var minimalArray = element . map ( item => ({ idx : item . element . idx , sku …" at bounding box center [291, 170] width 504 height 235
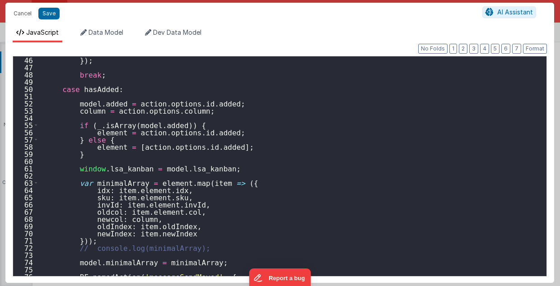
scroll to position [325, 0]
type textarea "MUST BE EARLY in DOM 2.98"
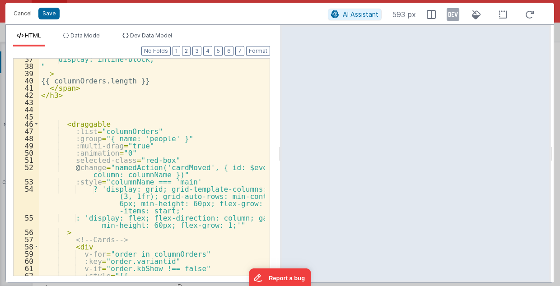
scroll to position [1308, 0]
click at [25, 15] on button "Cancel" at bounding box center [22, 13] width 27 height 13
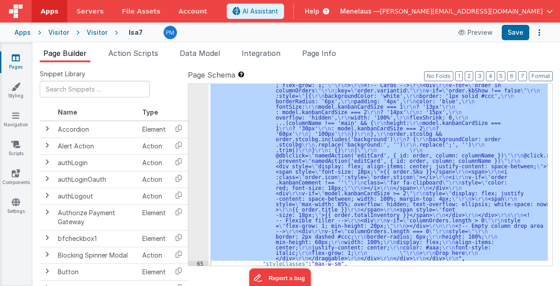
click at [377, 52] on ul "Page Builder Action Scripts Data Model Integration Page Info" at bounding box center [296, 55] width 527 height 14
click at [334, 51] on span "Page Info" at bounding box center [319, 53] width 34 height 9
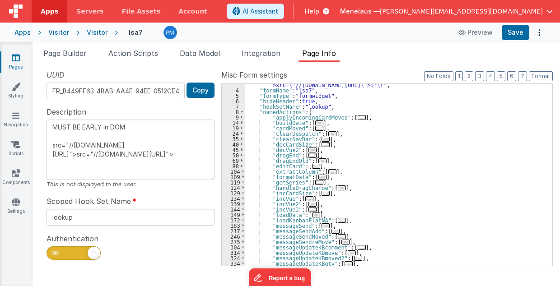
scroll to position [36, 0]
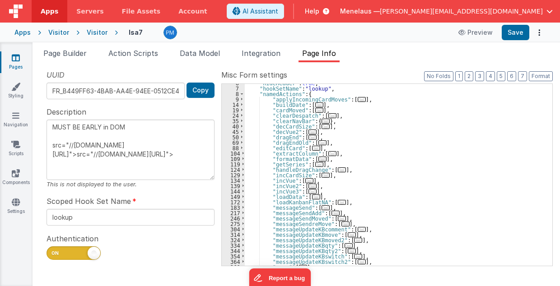
click at [312, 198] on span "..." at bounding box center [316, 197] width 8 height 5
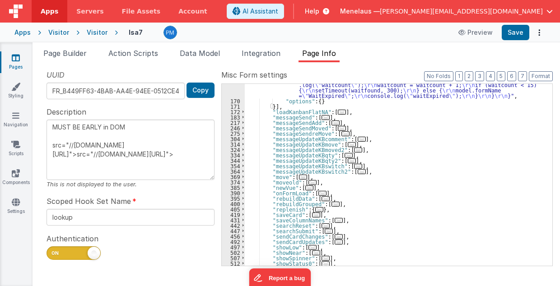
scroll to position [343, 0]
